Goal: Find specific page/section: Find specific page/section

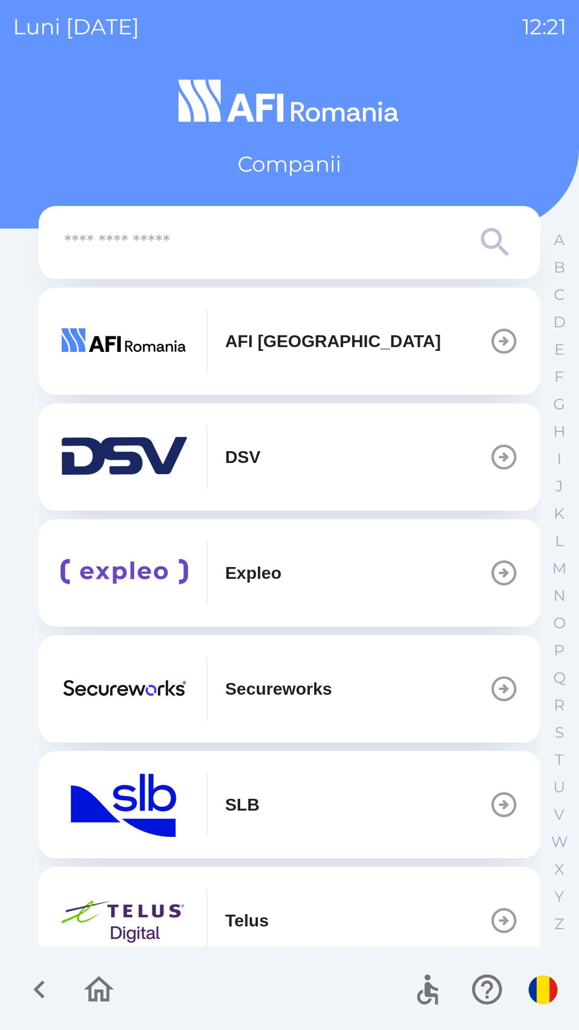
click at [149, 361] on img "button" at bounding box center [124, 341] width 129 height 64
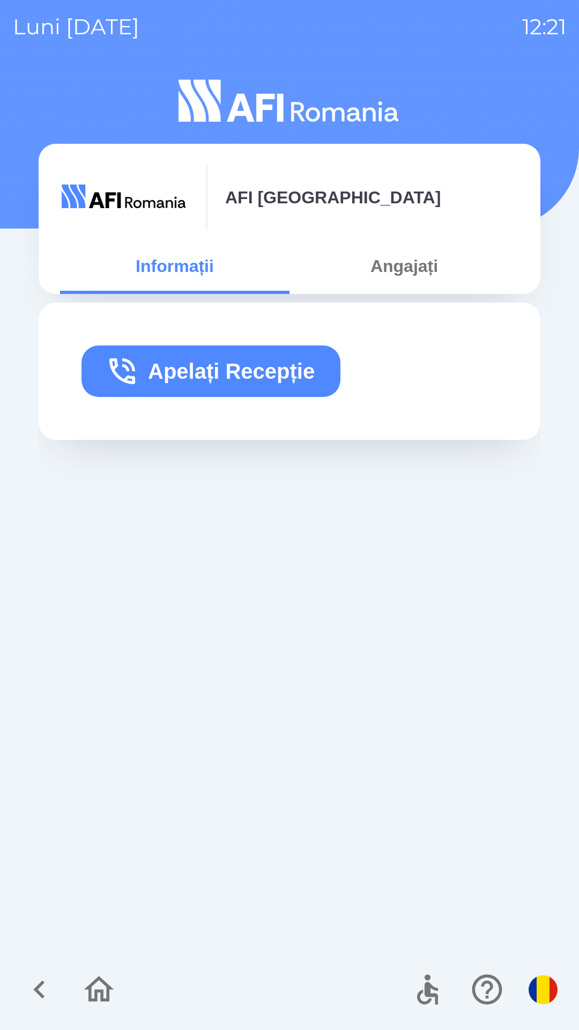
click at [416, 270] on button "Angajați" at bounding box center [405, 266] width 230 height 39
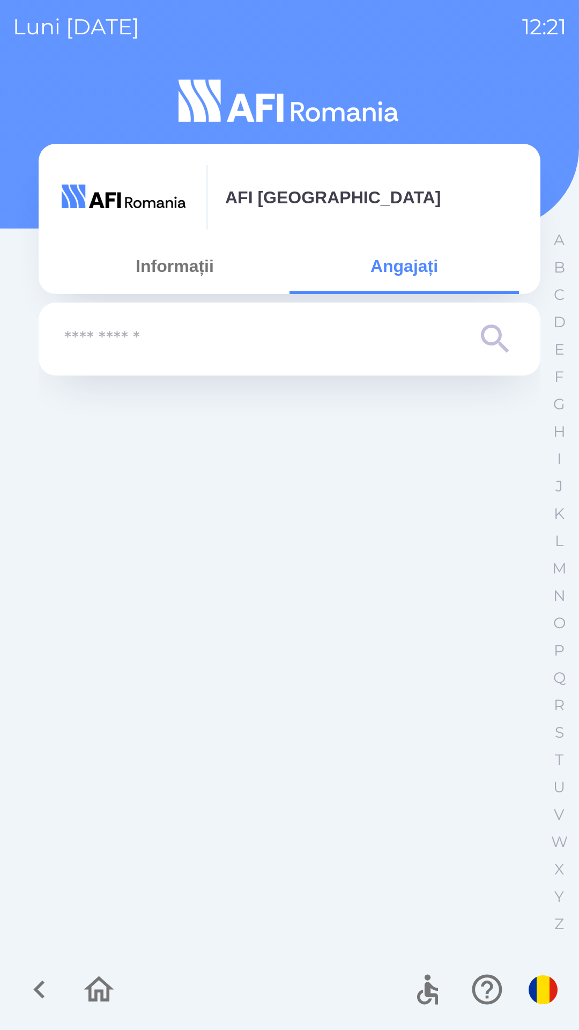
click at [345, 343] on input "text" at bounding box center [268, 340] width 408 height 30
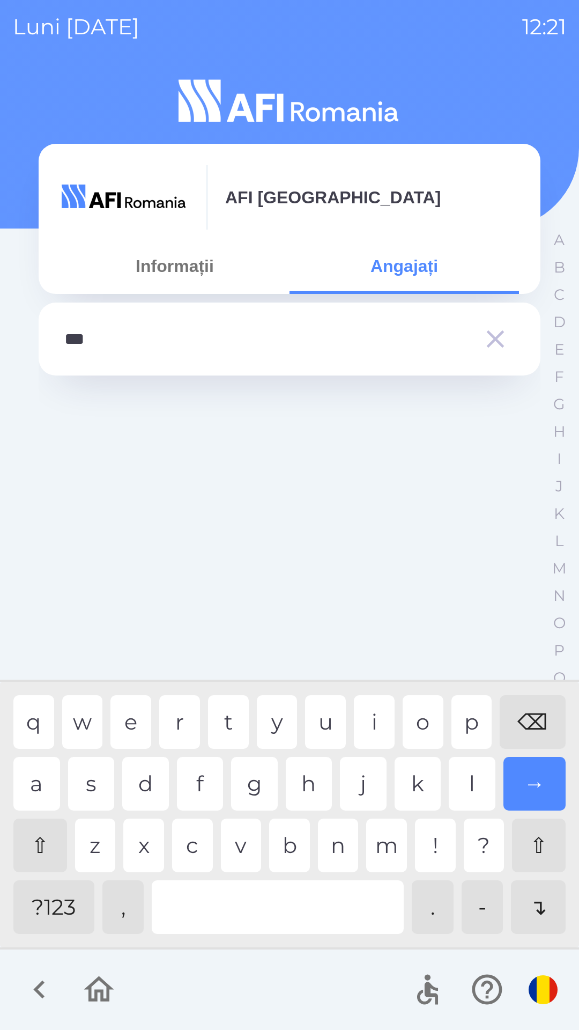
click at [226, 723] on div "t" at bounding box center [228, 722] width 41 height 54
click at [108, 742] on div "q w e r t y u i o p ⌫" at bounding box center [289, 722] width 553 height 54
click at [138, 709] on div "e" at bounding box center [131, 722] width 41 height 54
click at [534, 777] on div "→" at bounding box center [535, 784] width 63 height 54
click at [532, 851] on div "⇧" at bounding box center [539, 846] width 54 height 54
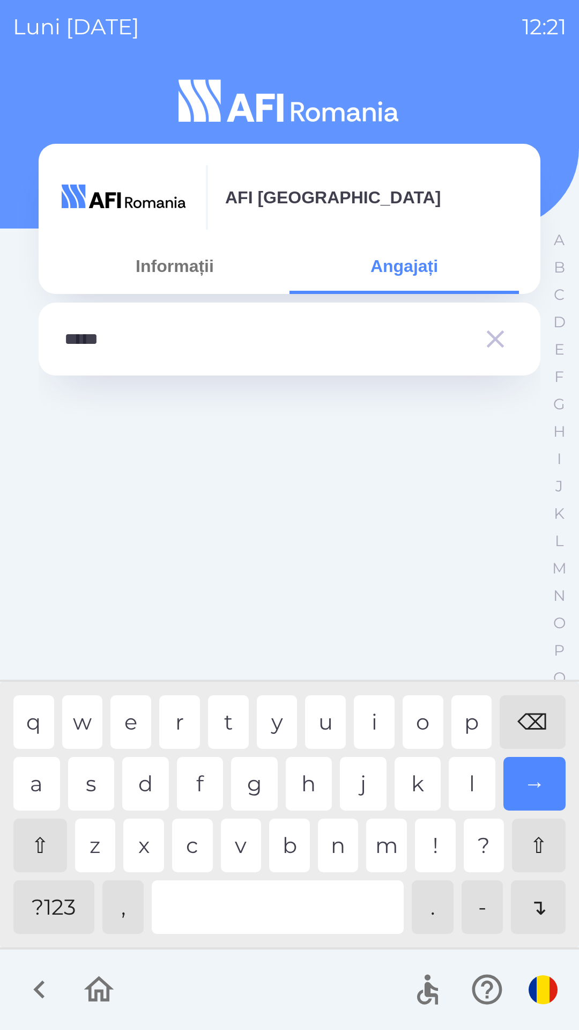
click at [530, 790] on div "→" at bounding box center [535, 784] width 63 height 54
click at [534, 796] on div "→" at bounding box center [535, 784] width 63 height 54
click at [268, 921] on div at bounding box center [278, 907] width 252 height 54
click at [97, 777] on div "s" at bounding box center [91, 784] width 47 height 54
click at [425, 733] on div "o" at bounding box center [423, 722] width 41 height 54
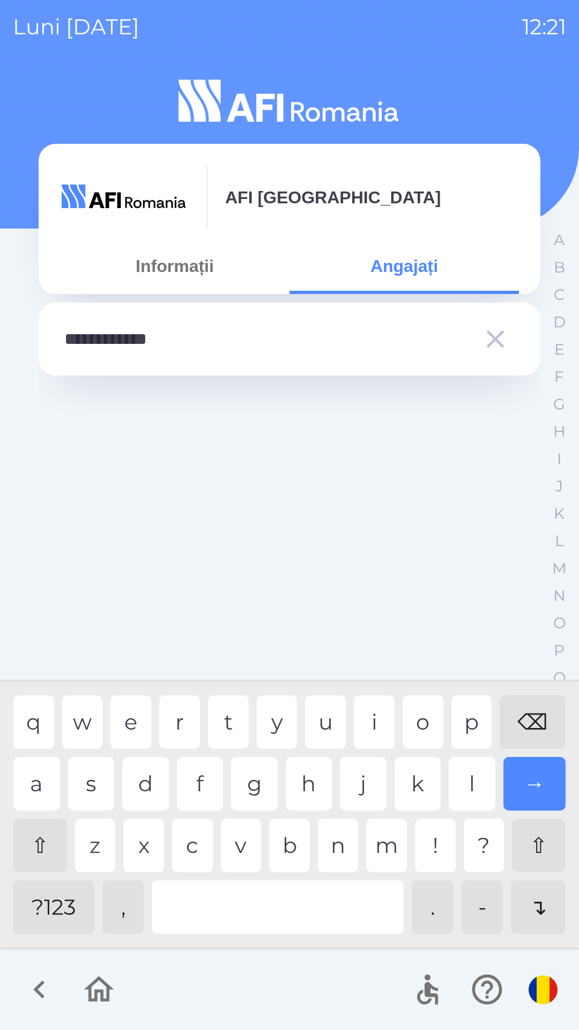
click at [39, 776] on div "a" at bounding box center [36, 784] width 47 height 54
click at [531, 786] on div "→" at bounding box center [535, 784] width 63 height 54
click at [119, 347] on input "**********" at bounding box center [268, 340] width 408 height 30
click at [533, 724] on div "⌫" at bounding box center [533, 722] width 66 height 54
click at [532, 727] on div "⌫" at bounding box center [533, 722] width 66 height 54
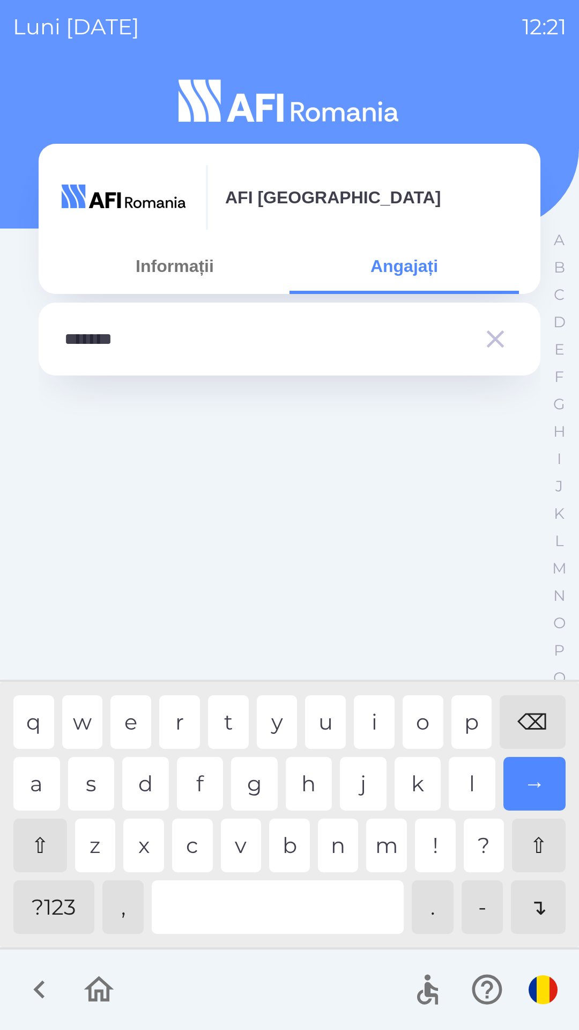
click at [524, 726] on div "⌫" at bounding box center [533, 722] width 66 height 54
type input "******"
click at [524, 726] on div "⌫" at bounding box center [533, 722] width 66 height 54
click at [523, 726] on div "⌫" at bounding box center [533, 722] width 66 height 54
click at [524, 726] on div "⌫" at bounding box center [533, 722] width 66 height 54
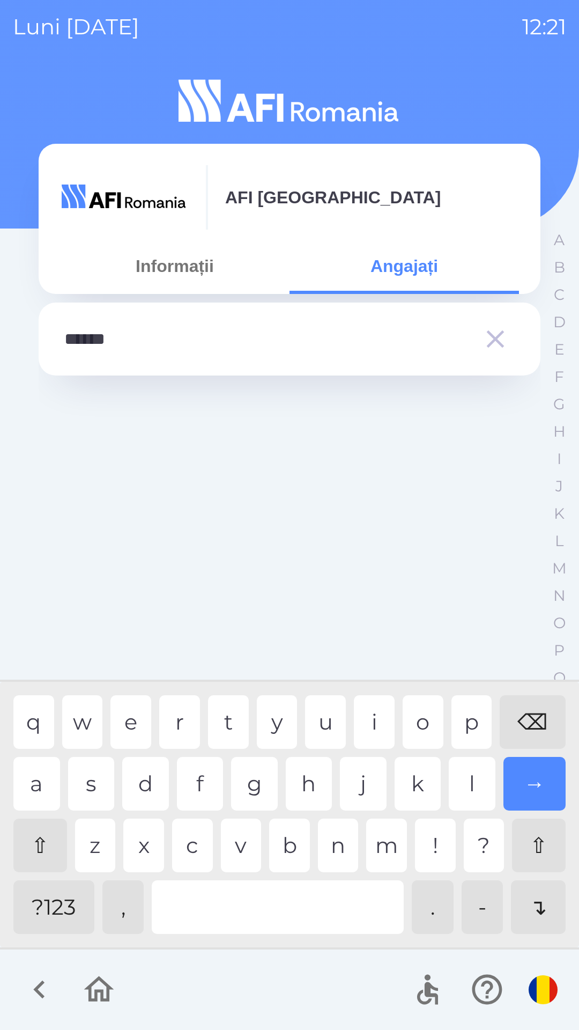
click at [526, 770] on div "→" at bounding box center [535, 784] width 63 height 54
click at [541, 720] on div "⌫" at bounding box center [533, 722] width 66 height 54
click at [532, 720] on div "⌫" at bounding box center [533, 722] width 66 height 54
click at [525, 720] on div "⌫" at bounding box center [533, 722] width 66 height 54
click at [523, 720] on div "⌫" at bounding box center [533, 722] width 66 height 54
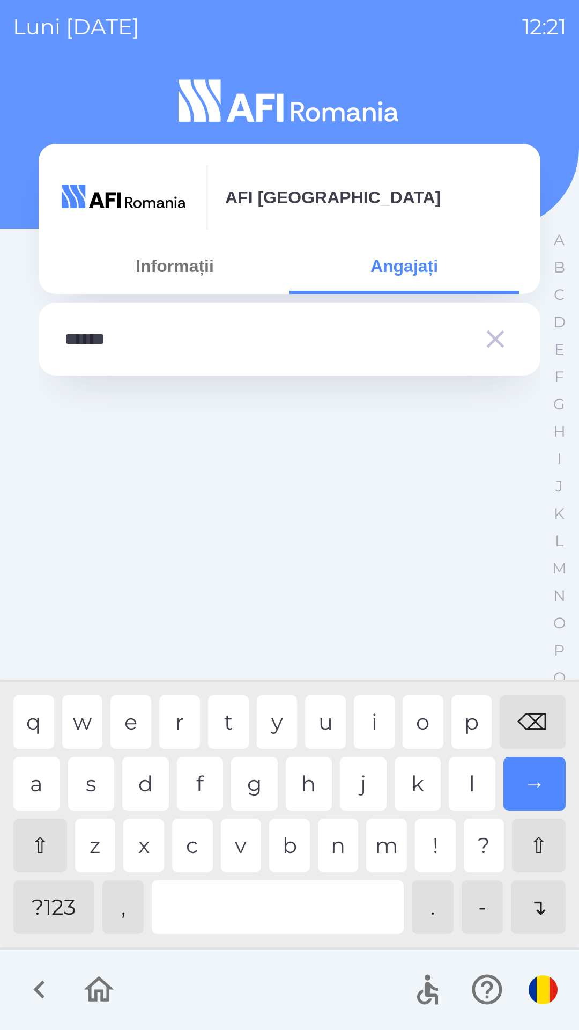
click at [523, 721] on div "⌫" at bounding box center [533, 722] width 66 height 54
click at [524, 722] on div "⌫" at bounding box center [533, 722] width 66 height 54
click at [534, 777] on div "→" at bounding box center [535, 784] width 63 height 54
click at [533, 785] on div "→" at bounding box center [535, 784] width 63 height 54
click at [531, 785] on div "→" at bounding box center [535, 784] width 63 height 54
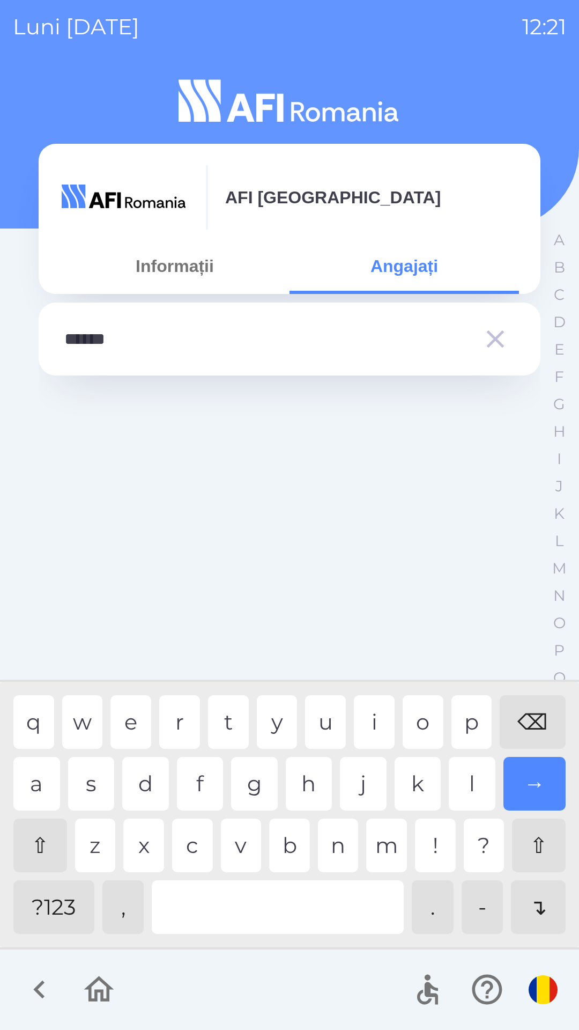
click at [492, 340] on icon "button" at bounding box center [496, 339] width 30 height 30
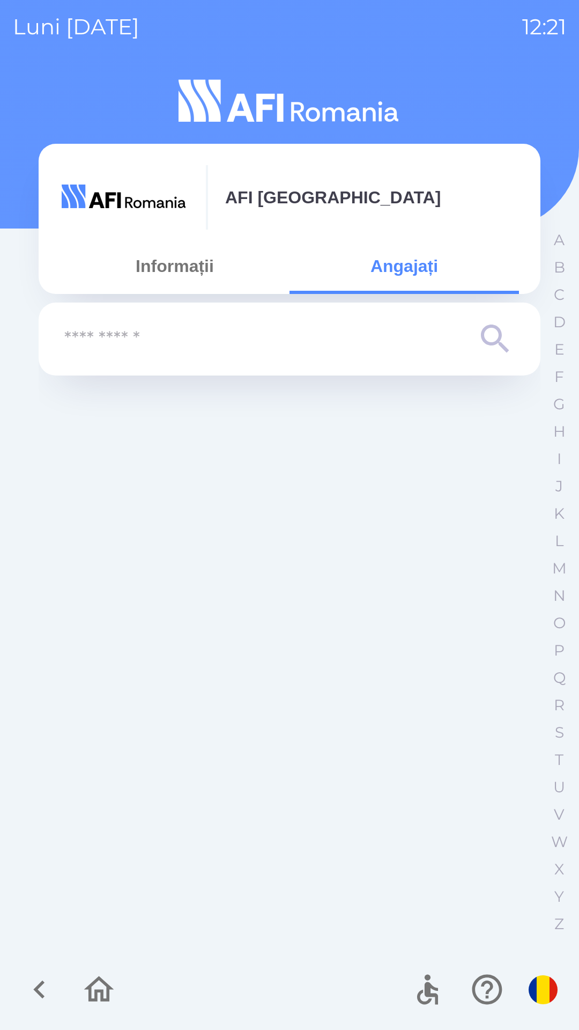
click at [314, 342] on input "text" at bounding box center [268, 340] width 408 height 30
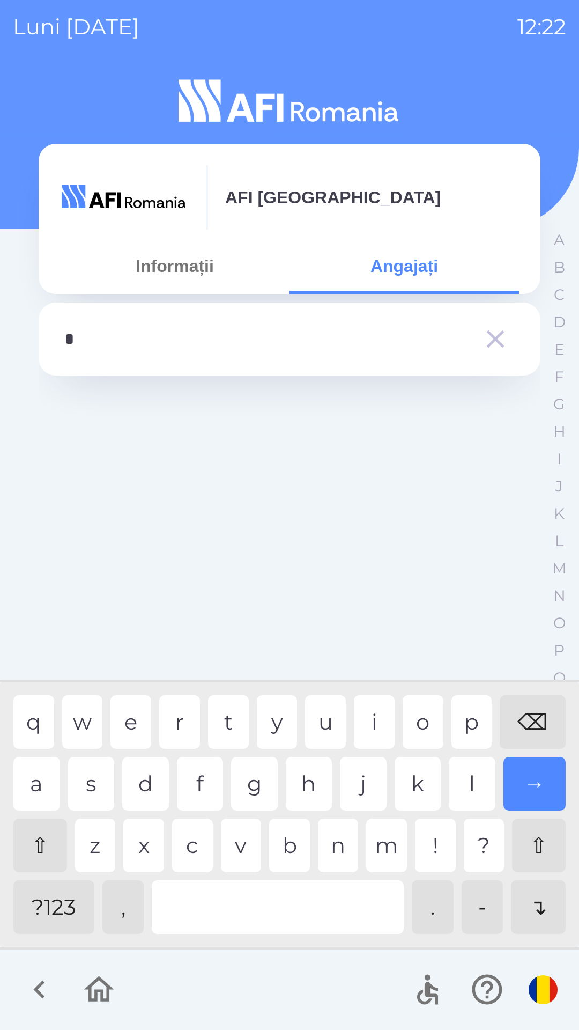
click at [143, 779] on div "d" at bounding box center [145, 784] width 47 height 54
click at [291, 907] on div at bounding box center [278, 907] width 252 height 54
click at [337, 844] on div "n" at bounding box center [338, 846] width 41 height 54
click at [183, 725] on div "r" at bounding box center [179, 722] width 41 height 54
click at [122, 741] on div "e" at bounding box center [131, 722] width 41 height 54
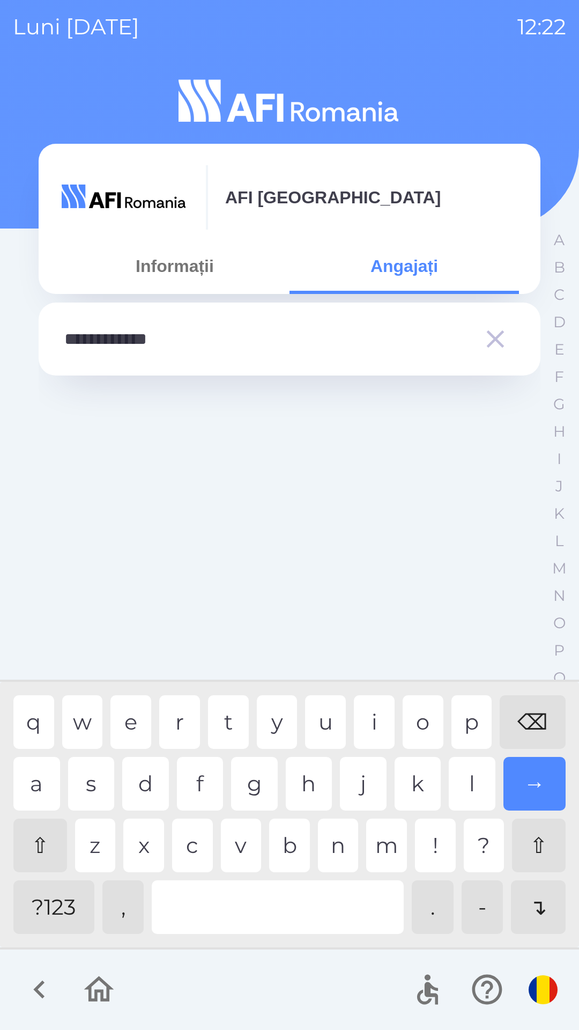
click at [530, 796] on div "→" at bounding box center [535, 784] width 63 height 54
click at [533, 788] on div "→" at bounding box center [535, 784] width 63 height 54
click at [530, 774] on div "→" at bounding box center [535, 784] width 63 height 54
click at [525, 726] on div "⌫" at bounding box center [533, 722] width 66 height 54
click at [521, 726] on div "⌫" at bounding box center [533, 722] width 66 height 54
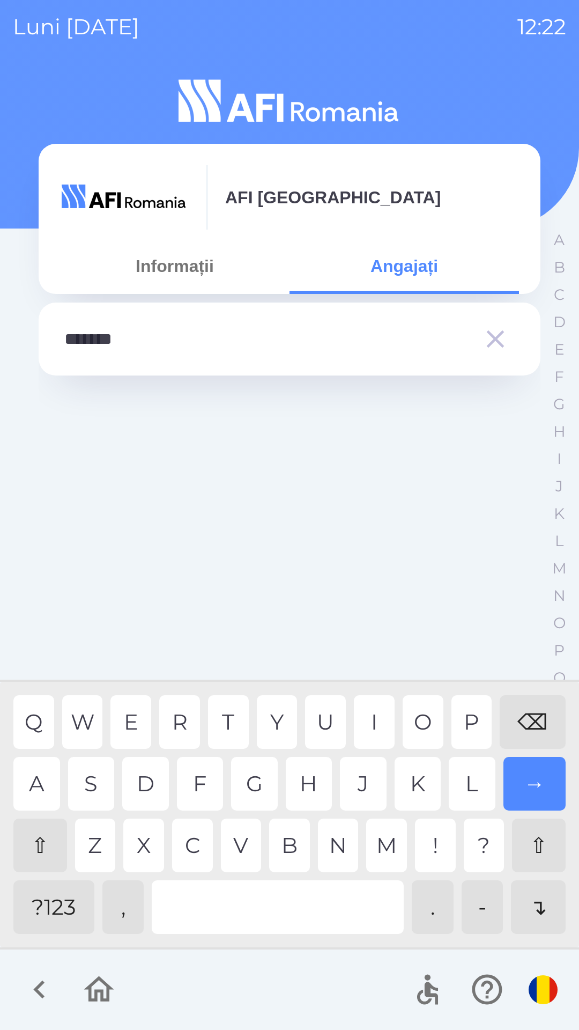
click at [521, 730] on div "⌫" at bounding box center [533, 722] width 66 height 54
click at [522, 731] on div "⌫" at bounding box center [533, 722] width 66 height 54
click at [523, 736] on div "⌫" at bounding box center [533, 722] width 66 height 54
type input "*"
click at [523, 744] on div "⌫" at bounding box center [533, 722] width 66 height 54
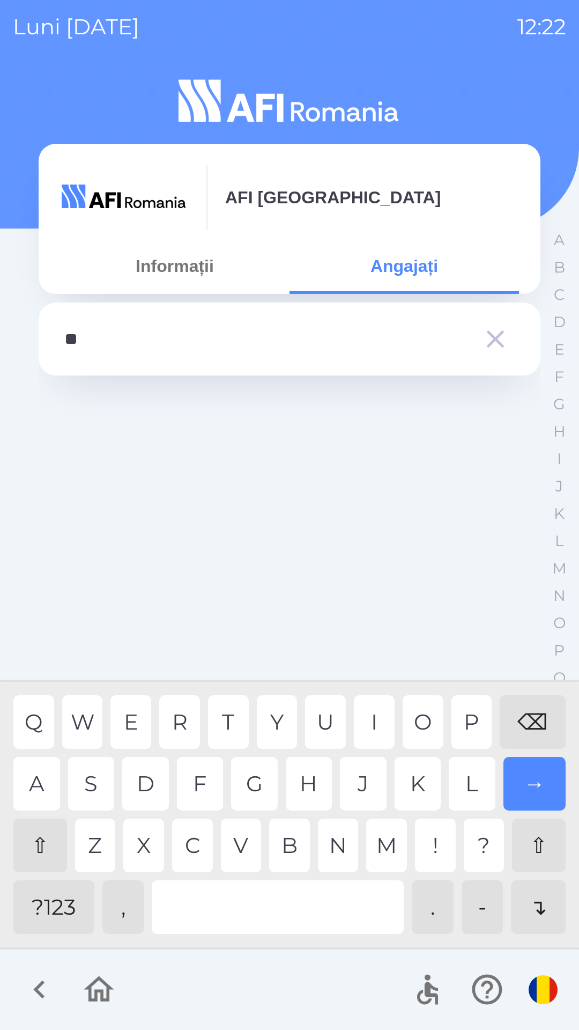
click at [230, 722] on div "T" at bounding box center [228, 722] width 41 height 54
click at [426, 725] on div "O" at bounding box center [423, 722] width 41 height 54
click at [195, 851] on div "C" at bounding box center [192, 846] width 41 height 54
click at [531, 788] on div "→" at bounding box center [535, 784] width 63 height 54
click at [530, 843] on div "⇧" at bounding box center [539, 846] width 54 height 54
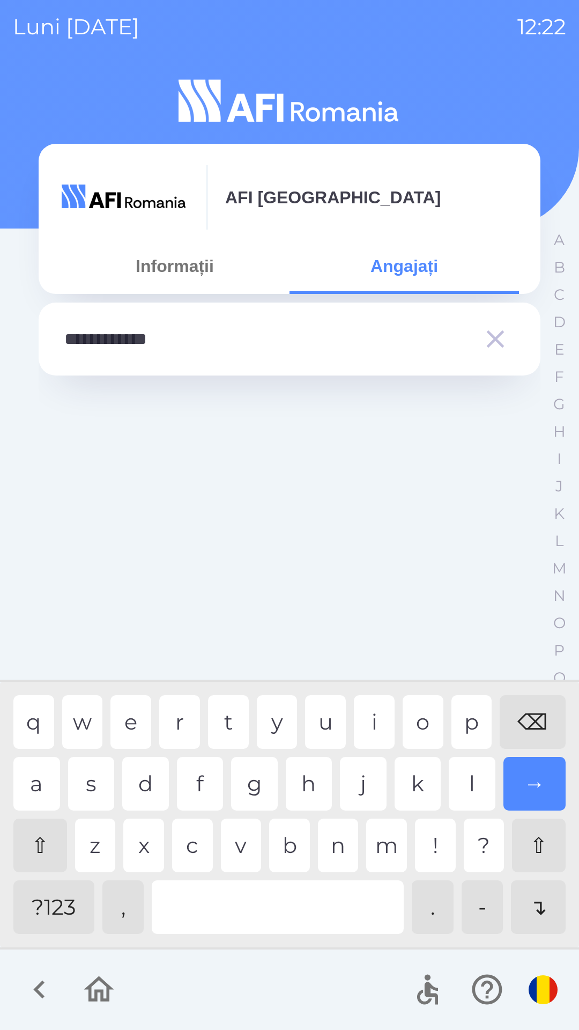
click at [521, 788] on div "→" at bounding box center [535, 784] width 63 height 54
click at [529, 723] on div "⌫" at bounding box center [533, 722] width 66 height 54
click at [525, 719] on div "⌫" at bounding box center [533, 722] width 66 height 54
click at [524, 720] on div "⌫" at bounding box center [533, 722] width 66 height 54
click at [523, 721] on div "⌫" at bounding box center [533, 722] width 66 height 54
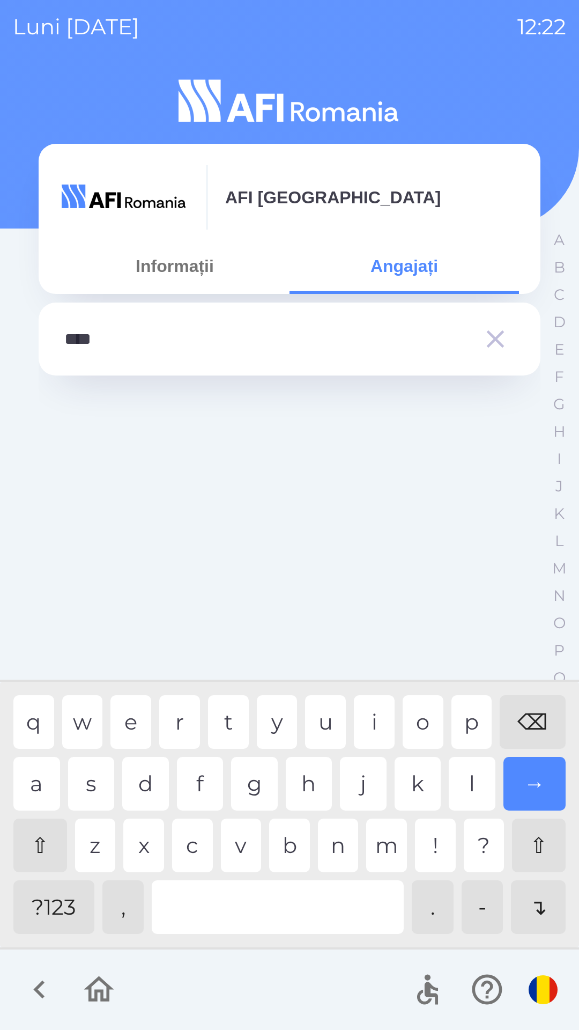
click at [521, 725] on div "⌫" at bounding box center [533, 722] width 66 height 54
click at [521, 730] on div "⌫" at bounding box center [533, 722] width 66 height 54
type input "*"
click at [521, 730] on div "⌫" at bounding box center [533, 722] width 66 height 54
click at [491, 337] on icon "button" at bounding box center [496, 339] width 30 height 30
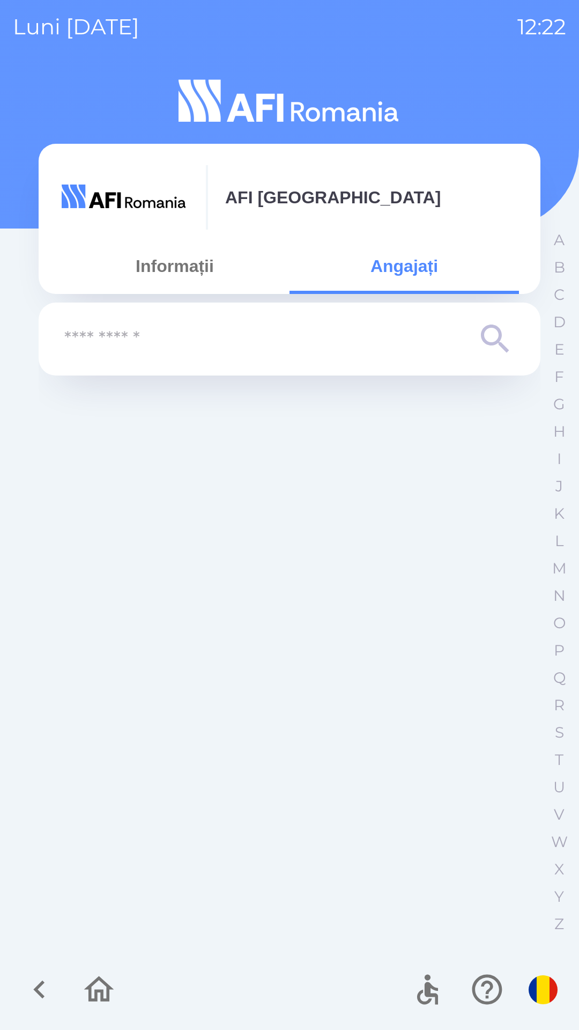
click at [176, 253] on button "Informații" at bounding box center [175, 266] width 230 height 39
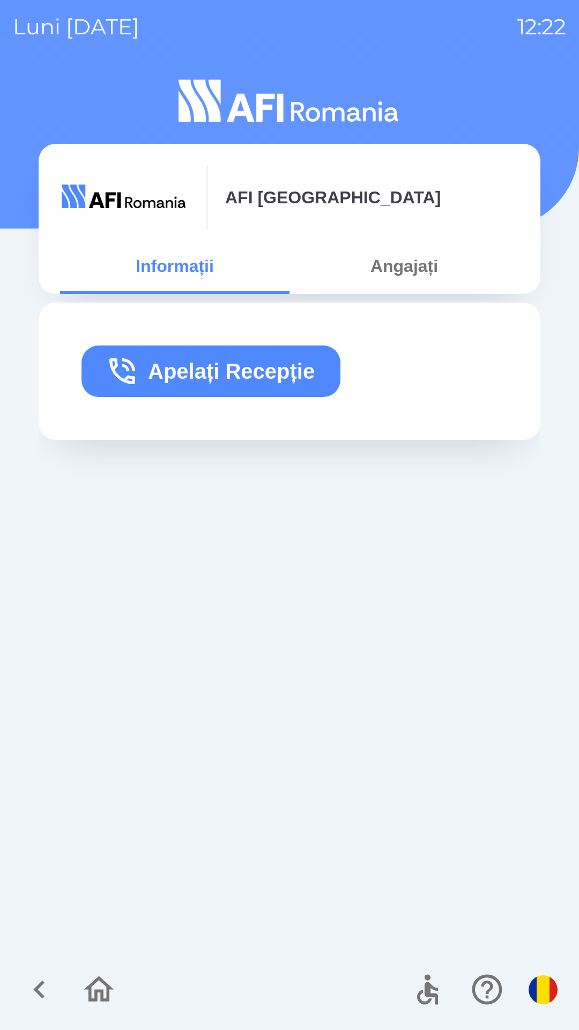
click at [100, 987] on icon "button" at bounding box center [99, 990] width 36 height 36
